Goal: Information Seeking & Learning: Learn about a topic

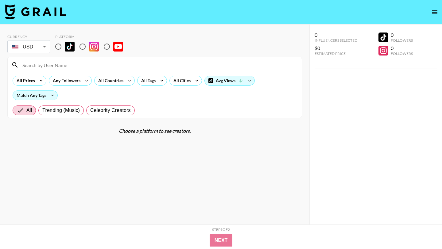
click at [58, 47] on input "radio" at bounding box center [58, 46] width 13 height 13
radio input "true"
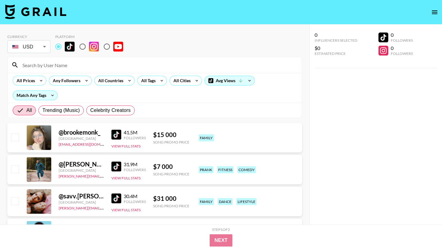
click at [59, 63] on input at bounding box center [158, 65] width 279 height 10
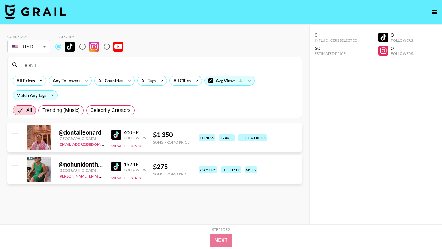
drag, startPoint x: 52, startPoint y: 65, endPoint x: 0, endPoint y: 64, distance: 52.5
click at [0, 64] on div "Currency USD USD ​ Platform DONT All Prices Any Followers All Countries All Tag…" at bounding box center [154, 137] width 309 height 225
paste input "[DEMOGRAPHIC_DATA]"
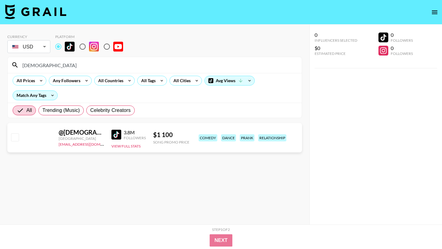
type input "[DEMOGRAPHIC_DATA]"
drag, startPoint x: 54, startPoint y: 68, endPoint x: 0, endPoint y: 63, distance: 53.9
click at [0, 63] on div "Currency USD USD ​ Platform mudyandshamy All Prices Any Followers All Countries…" at bounding box center [154, 137] width 309 height 225
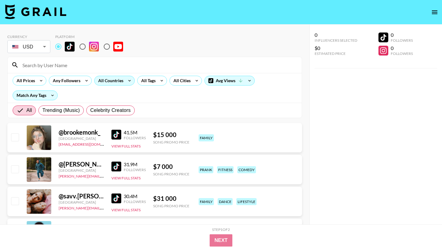
click at [111, 78] on div "All Countries" at bounding box center [110, 80] width 30 height 9
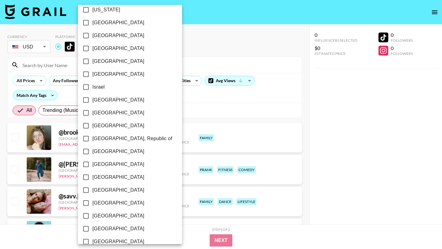
scroll to position [466, 0]
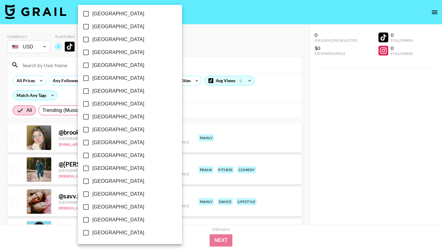
click at [85, 205] on input "[GEOGRAPHIC_DATA]" at bounding box center [85, 207] width 13 height 13
checkbox input "true"
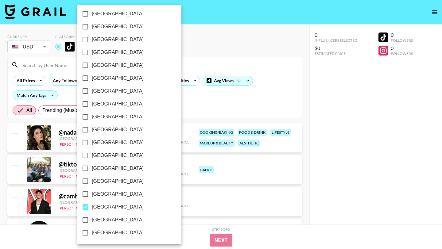
click at [251, 104] on div at bounding box center [221, 124] width 442 height 249
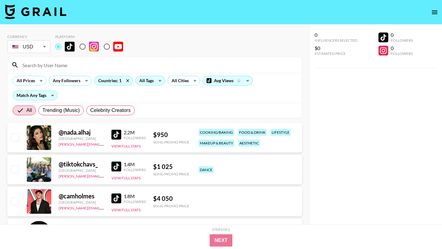
click at [157, 80] on icon at bounding box center [160, 80] width 10 height 9
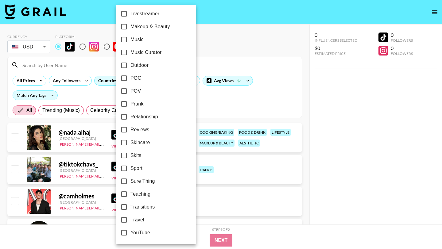
scroll to position [337, 0]
click at [125, 79] on input "POC" at bounding box center [124, 78] width 13 height 13
checkbox input "true"
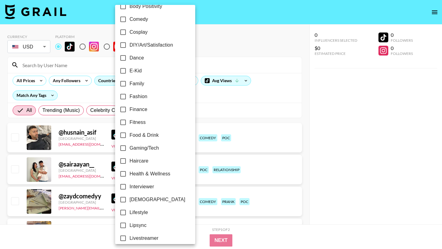
scroll to position [113, 0]
click at [122, 58] on input "Dance" at bounding box center [123, 58] width 13 height 13
checkbox input "true"
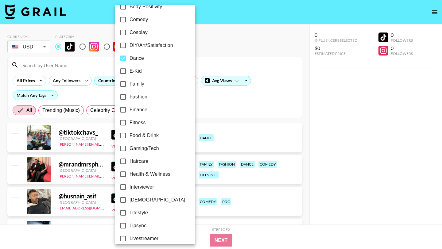
click at [123, 97] on input "Fashion" at bounding box center [123, 97] width 13 height 13
checkbox input "true"
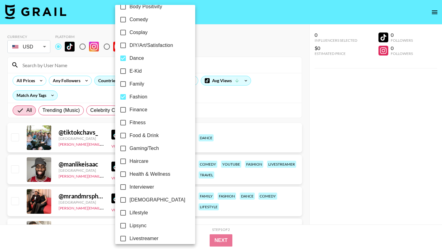
click at [205, 106] on div at bounding box center [221, 124] width 442 height 249
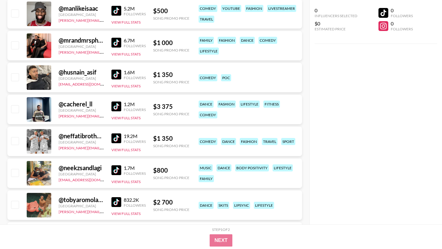
scroll to position [0, 0]
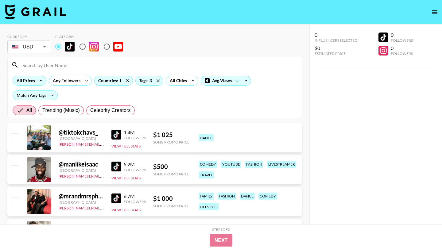
click at [36, 80] on icon at bounding box center [41, 80] width 10 height 9
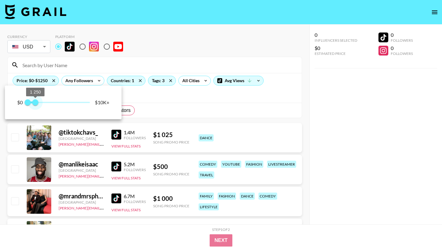
type input "1000"
drag, startPoint x: 48, startPoint y: 104, endPoint x: 33, endPoint y: 103, distance: 15.1
click at [34, 104] on span "1 250" at bounding box center [35, 102] width 6 height 6
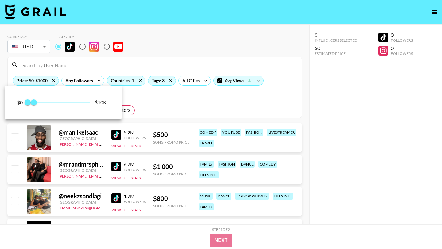
click at [145, 111] on div at bounding box center [221, 124] width 442 height 249
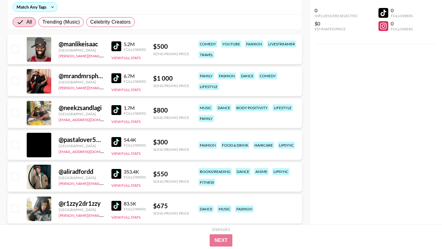
scroll to position [306, 0]
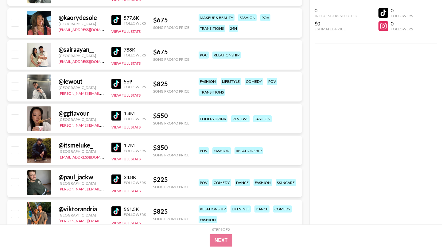
click at [114, 85] on img at bounding box center [116, 84] width 10 height 10
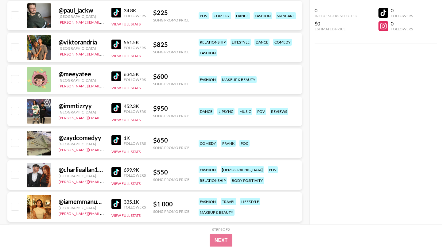
scroll to position [474, 0]
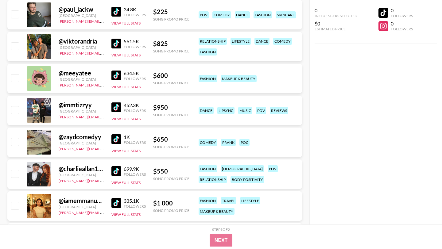
click at [116, 107] on img at bounding box center [116, 107] width 10 height 10
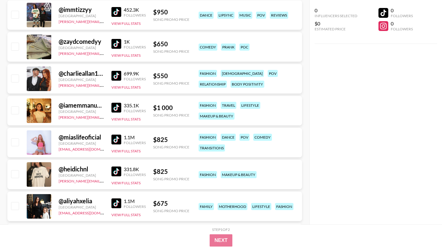
scroll to position [570, 0]
click at [119, 106] on img at bounding box center [116, 107] width 10 height 10
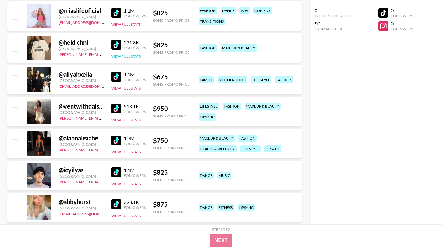
scroll to position [697, 0]
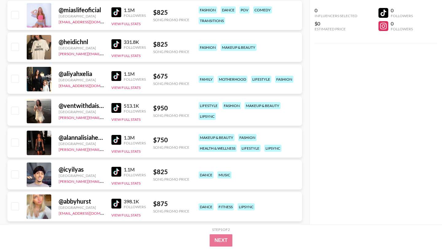
click at [117, 141] on img at bounding box center [116, 140] width 10 height 10
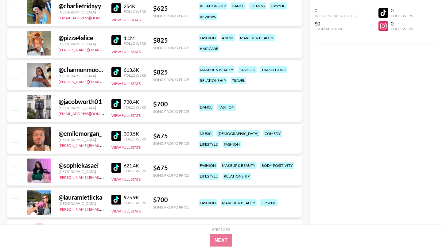
scroll to position [992, 0]
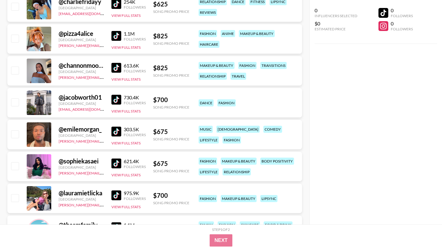
click at [117, 130] on img at bounding box center [116, 132] width 10 height 10
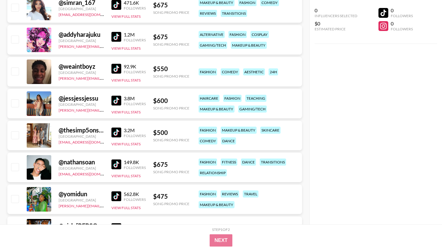
scroll to position [1248, 0]
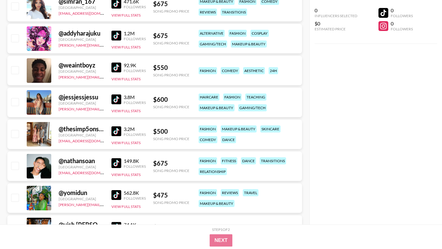
click at [116, 68] on img at bounding box center [116, 68] width 10 height 10
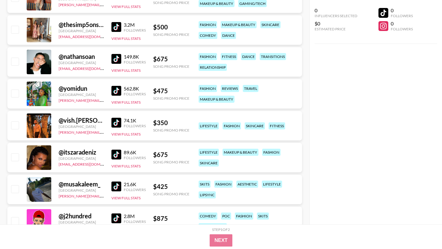
scroll to position [1353, 0]
click at [116, 59] on img at bounding box center [116, 59] width 10 height 10
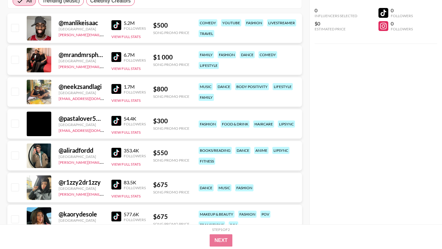
scroll to position [0, 0]
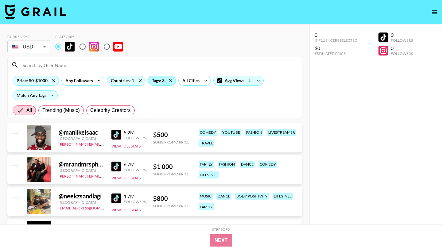
click at [158, 83] on div "Tags: 3" at bounding box center [161, 80] width 27 height 9
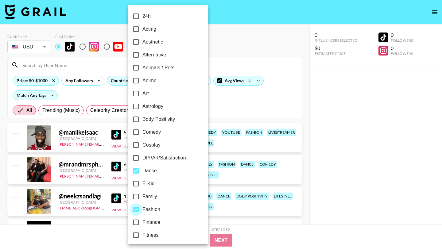
click at [134, 211] on input "Fashion" at bounding box center [135, 209] width 13 height 13
checkbox input "false"
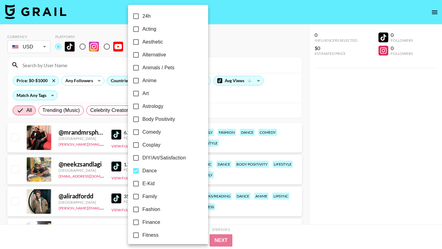
click at [230, 152] on div at bounding box center [221, 124] width 442 height 249
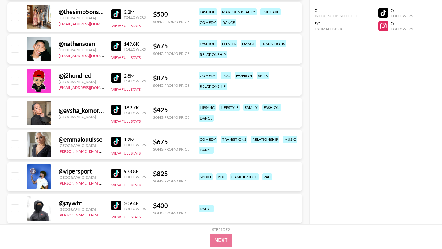
scroll to position [570, 0]
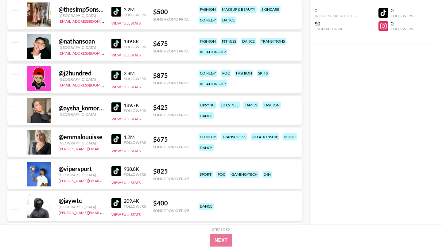
click at [117, 107] on img at bounding box center [116, 107] width 10 height 10
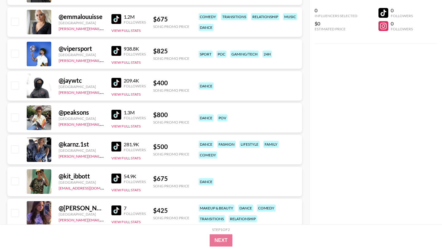
scroll to position [690, 0]
click at [118, 113] on img at bounding box center [116, 115] width 10 height 10
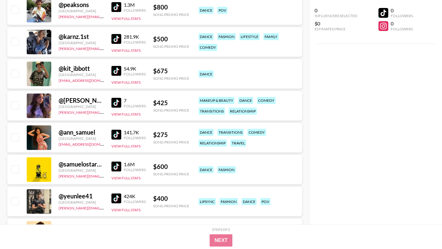
scroll to position [818, 0]
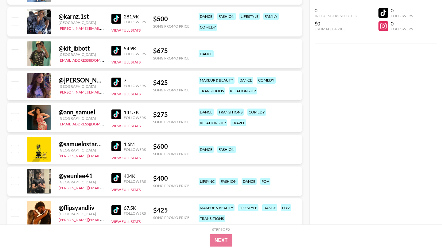
click at [117, 115] on img at bounding box center [116, 115] width 10 height 10
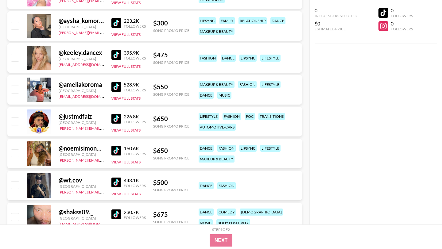
scroll to position [1134, 0]
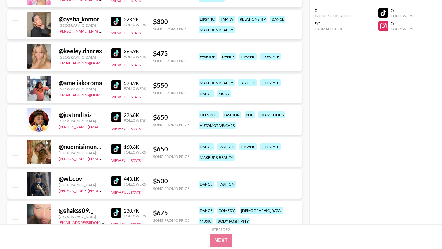
click at [114, 84] on img at bounding box center [116, 85] width 10 height 10
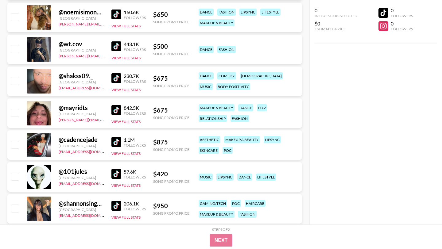
click at [116, 76] on img at bounding box center [116, 78] width 10 height 10
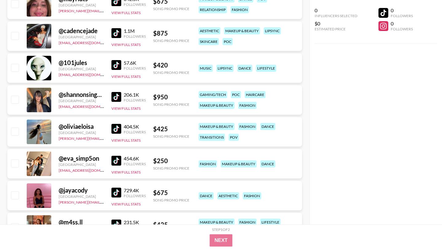
scroll to position [1379, 0]
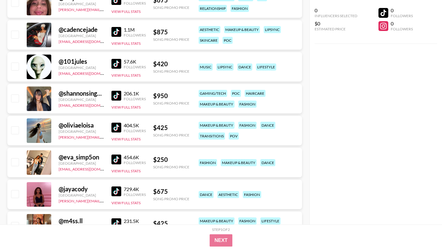
click at [114, 94] on img at bounding box center [116, 96] width 10 height 10
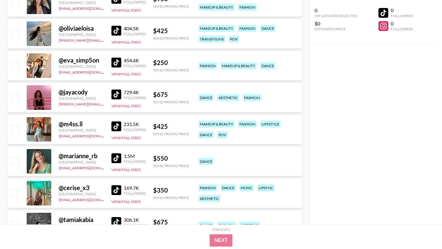
scroll to position [1478, 0]
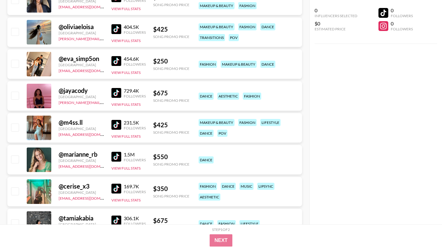
click at [113, 91] on img at bounding box center [116, 93] width 10 height 10
